Goal: Check status: Check status

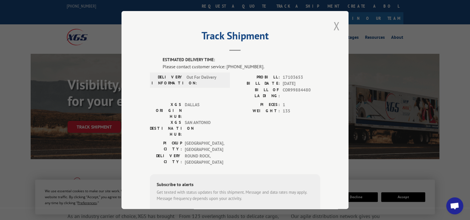
click at [334, 28] on button "Close modal" at bounding box center [336, 26] width 10 height 16
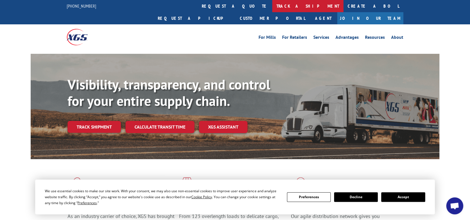
click at [272, 5] on link "track a shipment" at bounding box center [307, 6] width 71 height 12
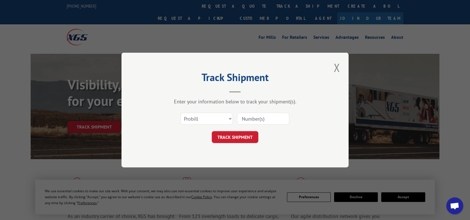
click at [264, 118] on input at bounding box center [263, 119] width 52 height 12
paste input "17103653"
type input "17103653"
drag, startPoint x: 238, startPoint y: 135, endPoint x: 235, endPoint y: 134, distance: 3.1
click at [238, 135] on button "TRACK SHIPMENT" at bounding box center [235, 137] width 46 height 12
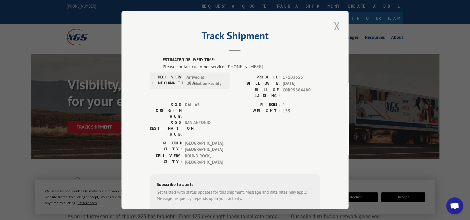
click at [333, 23] on button "Close modal" at bounding box center [336, 26] width 10 height 16
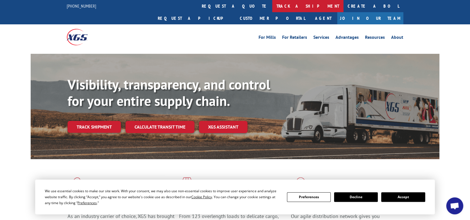
click at [272, 5] on link "track a shipment" at bounding box center [307, 6] width 71 height 12
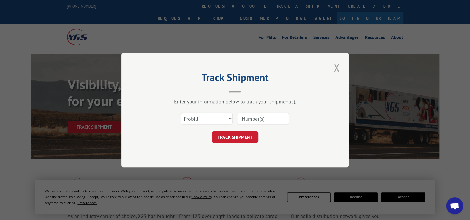
click at [334, 67] on button "Close modal" at bounding box center [336, 68] width 10 height 16
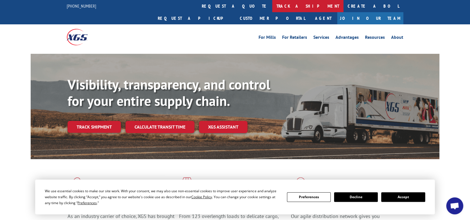
click at [272, 7] on link "track a shipment" at bounding box center [307, 6] width 71 height 12
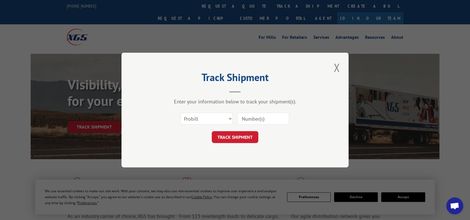
click at [253, 117] on input at bounding box center [263, 119] width 52 height 12
paste input "17103653"
type input "17103653"
click at [236, 134] on button "TRACK SHIPMENT" at bounding box center [235, 137] width 46 height 12
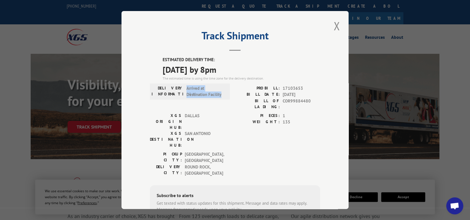
drag, startPoint x: 185, startPoint y: 88, endPoint x: 230, endPoint y: 95, distance: 45.2
click at [230, 95] on div "DELIVERY INFORMATION: Arrived at Destination Facility PROBILL: 17103653 BILL DA…" at bounding box center [235, 99] width 170 height 28
copy span "Arrived at Destination Facility"
click at [192, 90] on span "Arrived at Destination Facility" at bounding box center [205, 91] width 38 height 13
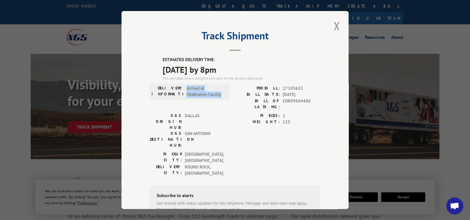
drag, startPoint x: 185, startPoint y: 88, endPoint x: 228, endPoint y: 95, distance: 43.7
click at [228, 95] on div "DELIVERY INFORMATION: Arrived at Destination Facility PROBILL: 17103653 BILL DA…" at bounding box center [235, 99] width 170 height 28
copy span "Arrived at Destination Facility"
click at [331, 28] on button "Close modal" at bounding box center [336, 26] width 10 height 16
